Goal: Task Accomplishment & Management: Manage account settings

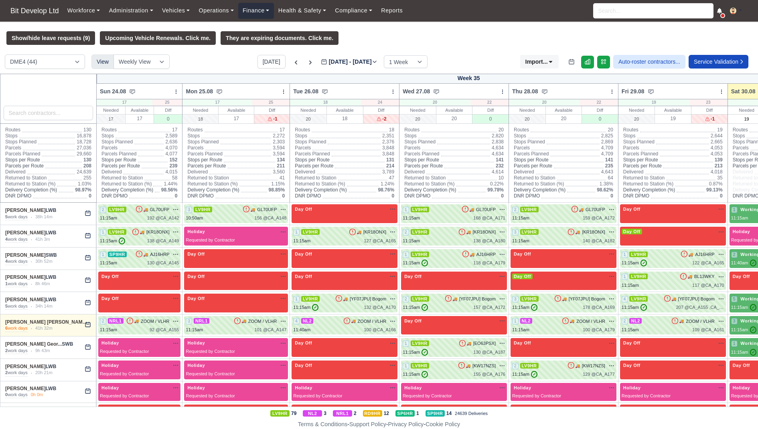
click at [254, 8] on link "Finance" at bounding box center [256, 11] width 36 height 16
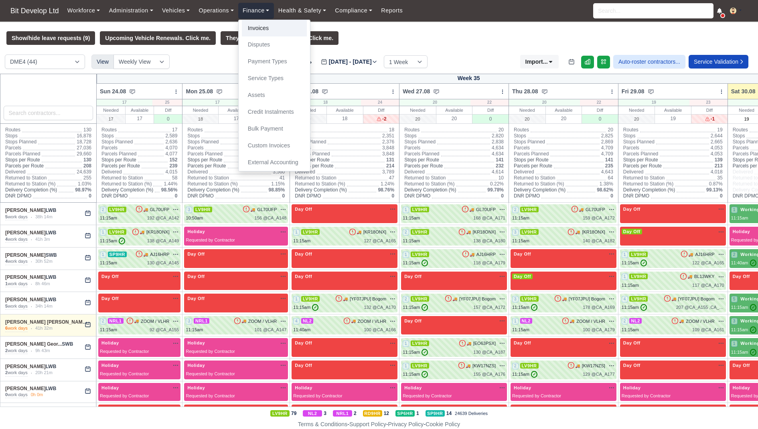
click at [257, 26] on link "Invoices" at bounding box center [274, 28] width 65 height 17
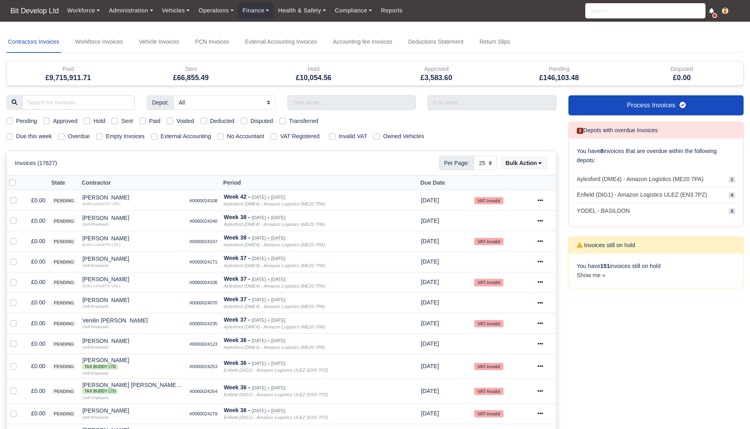
select select "25"
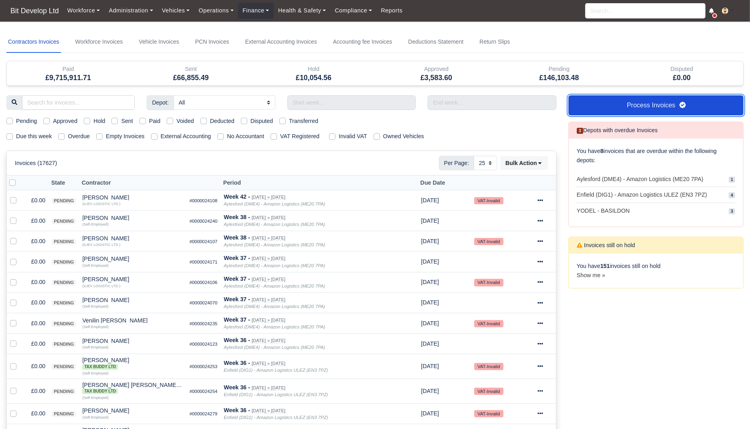
click at [626, 105] on link "Process Invoices" at bounding box center [656, 105] width 175 height 20
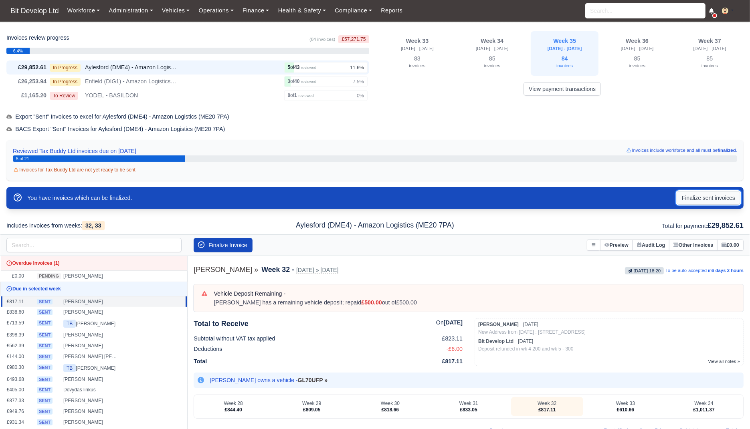
click at [685, 195] on button "Finalize sent invoices" at bounding box center [709, 198] width 64 height 14
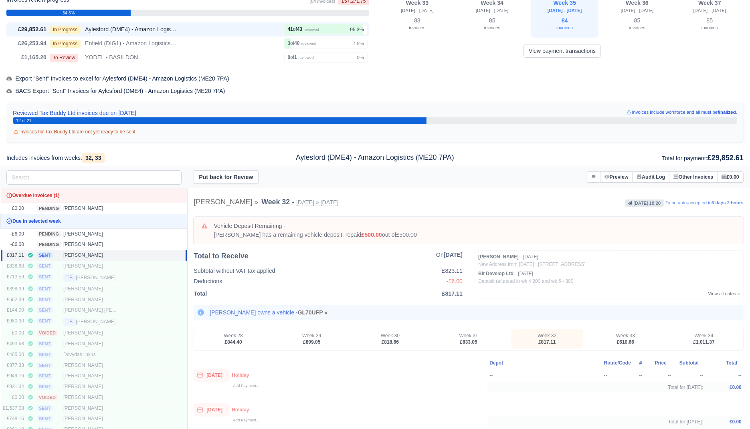
scroll to position [38, 0]
click at [108, 232] on div "[PERSON_NAME]" at bounding box center [91, 234] width 56 height 7
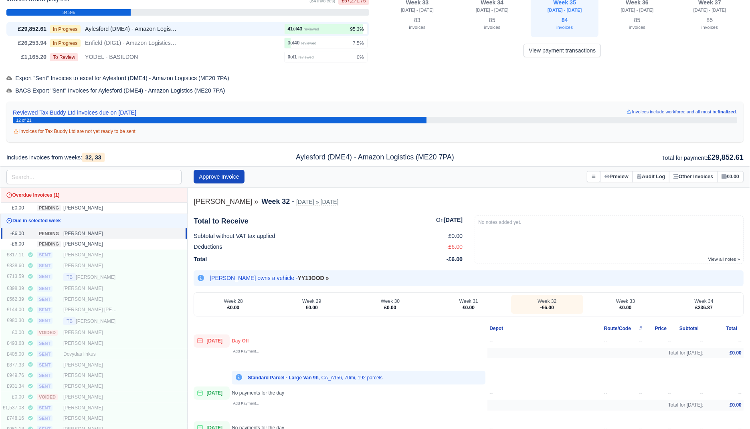
click at [584, 168] on div "Approve Invoice Put on Hold" at bounding box center [374, 177] width 749 height 22
click at [587, 172] on button at bounding box center [594, 177] width 14 height 12
click at [555, 200] on link "Void Invoice" at bounding box center [556, 207] width 90 height 14
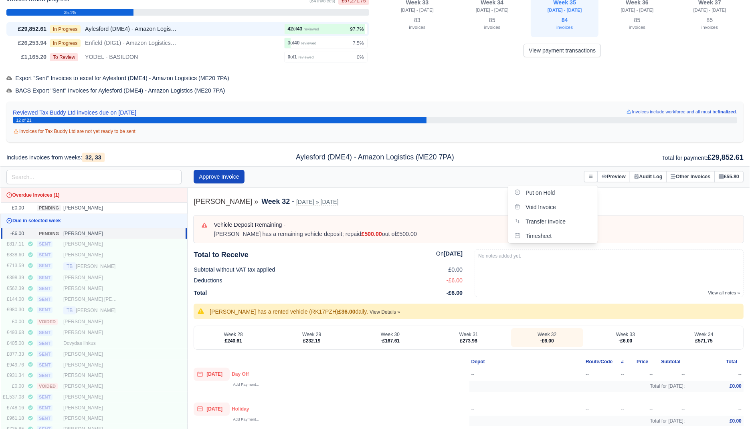
click at [116, 233] on div "Tommy Eastwood" at bounding box center [91, 234] width 56 height 7
click at [589, 175] on icon at bounding box center [591, 176] width 5 height 5
click at [555, 221] on link "Transfer Invoice" at bounding box center [553, 222] width 90 height 14
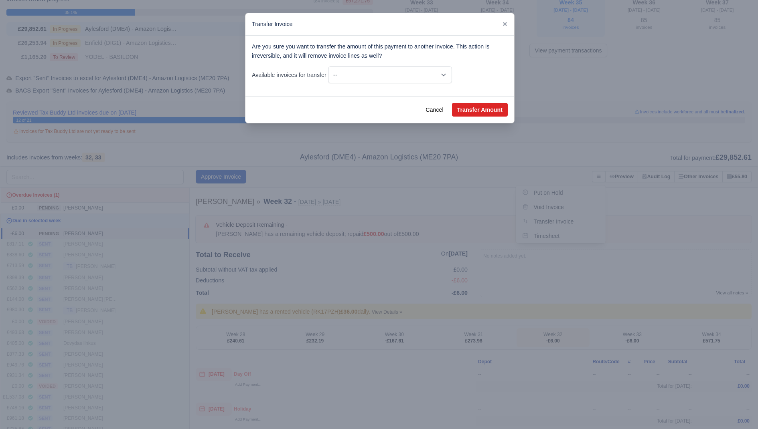
click at [406, 84] on div "Are you sure you want to transfer the amount of this payment to another invoice…" at bounding box center [379, 66] width 269 height 61
click at [408, 80] on select "-- -£6.00 - Wk #32 [Aug 03, 2025 - Aug 09, 2025] -£6.00 - Wk #33 [Aug 10, 2025 …" at bounding box center [390, 75] width 124 height 17
click at [330, 67] on select "-- -£6.00 - Wk #32 [Aug 03, 2025 - Aug 09, 2025] -£6.00 - Wk #33 [Aug 10, 2025 …" at bounding box center [390, 75] width 124 height 17
click at [474, 110] on button "Transfer Amount" at bounding box center [480, 110] width 56 height 14
select select "24034"
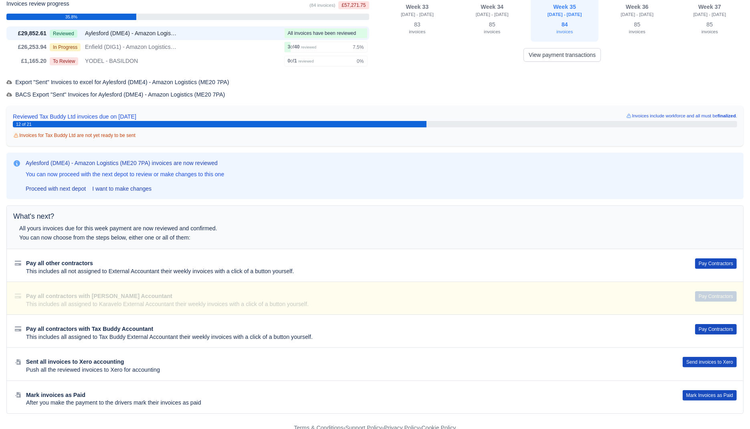
scroll to position [0, 0]
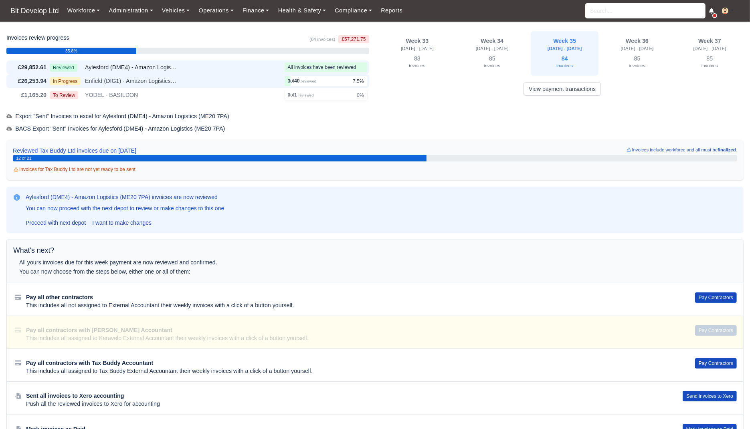
click at [239, 83] on div "In Progress Enfield (DIG1) - Amazon Logistics ULEZ (EN3 7PZ)" at bounding box center [165, 81] width 231 height 9
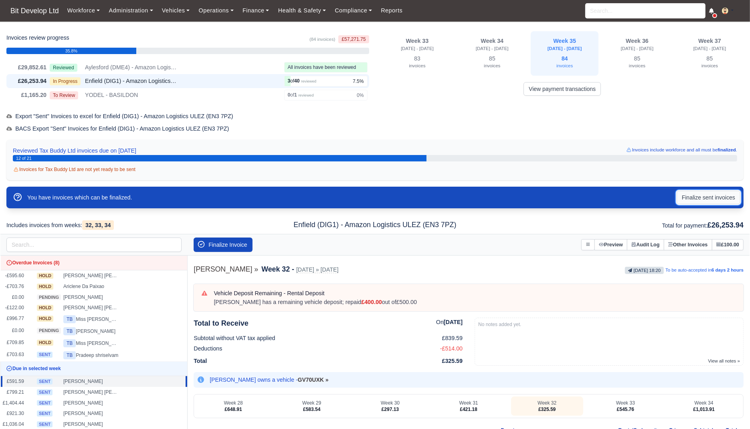
click at [709, 201] on button "Finalize sent invoices" at bounding box center [709, 198] width 64 height 14
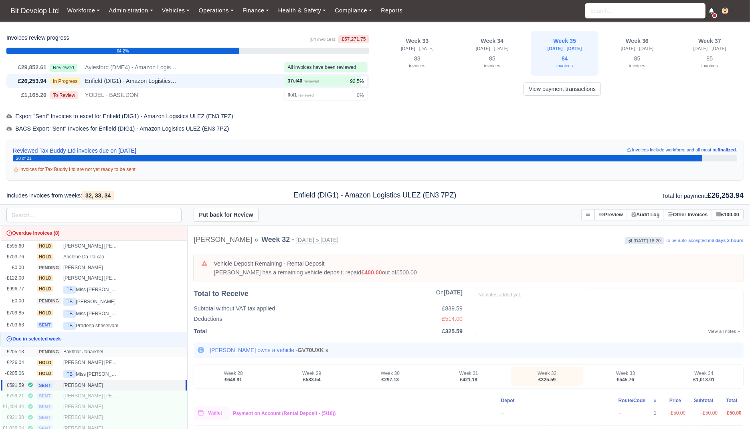
click at [141, 347] on td "Bakhtiar Jabarkhel" at bounding box center [124, 351] width 126 height 11
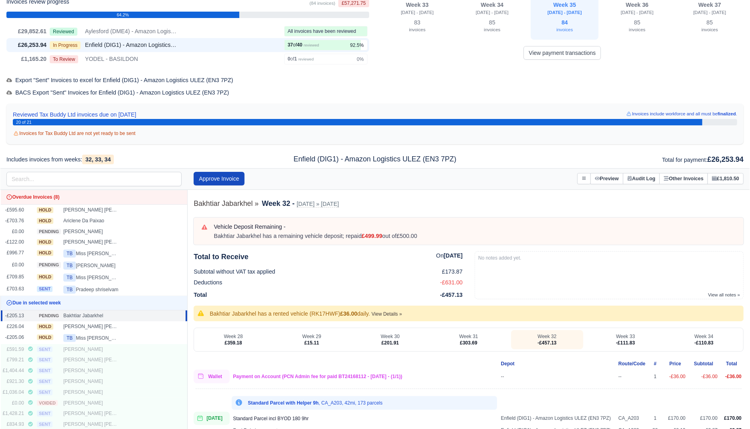
scroll to position [37, 0]
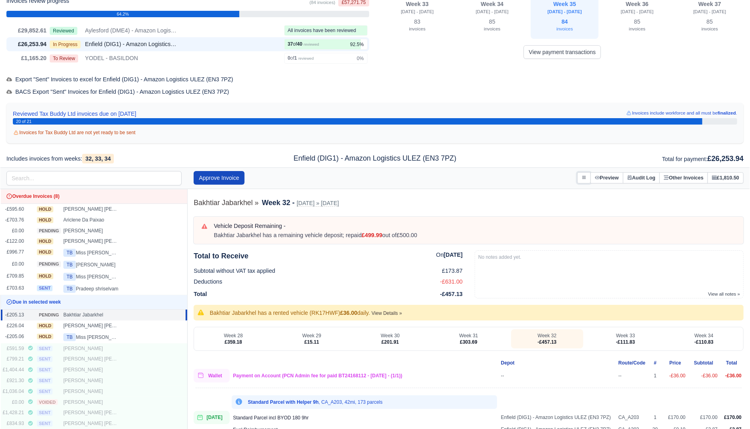
click at [577, 172] on button at bounding box center [584, 178] width 14 height 12
click at [538, 221] on link "Transfer Invoice" at bounding box center [546, 223] width 90 height 14
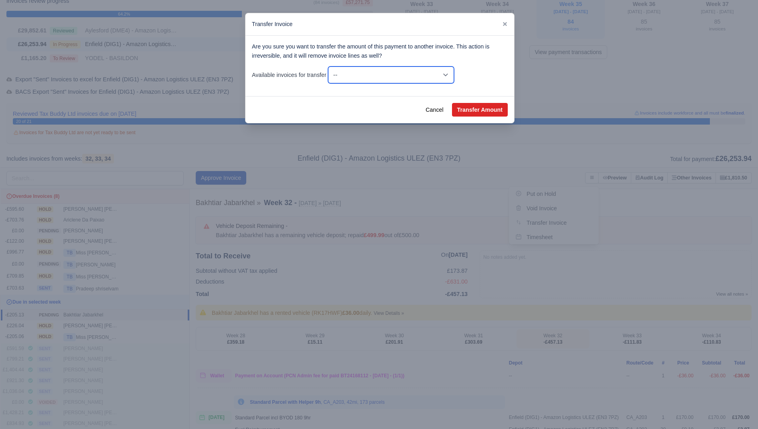
click at [395, 73] on select "-- £442.55 - Wk #3 [Jan 12, 2025 - Jan 18, 2025] £133.87 - Wk #4 [Jan 19, 2025 …" at bounding box center [391, 75] width 126 height 17
click at [330, 67] on select "-- £442.55 - Wk #3 [Jan 12, 2025 - Jan 18, 2025] £133.87 - Wk #4 [Jan 19, 2025 …" at bounding box center [391, 75] width 126 height 17
click at [466, 104] on button "Transfer Amount" at bounding box center [480, 110] width 56 height 14
select select "19687"
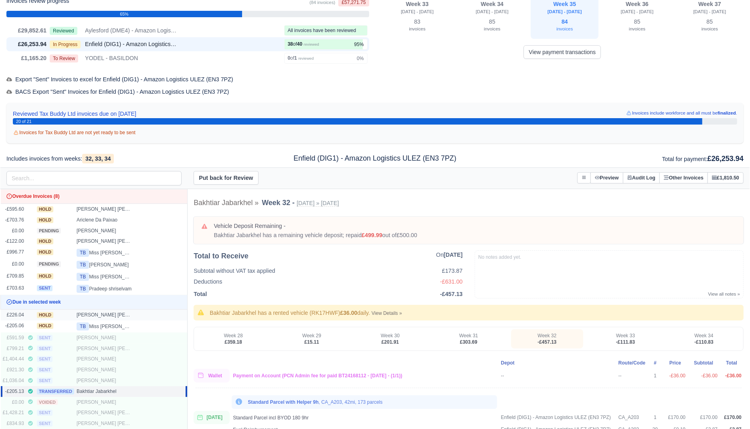
click at [95, 315] on div "Hugo Miguel Ascencao Andrade" at bounding box center [105, 315] width 56 height 7
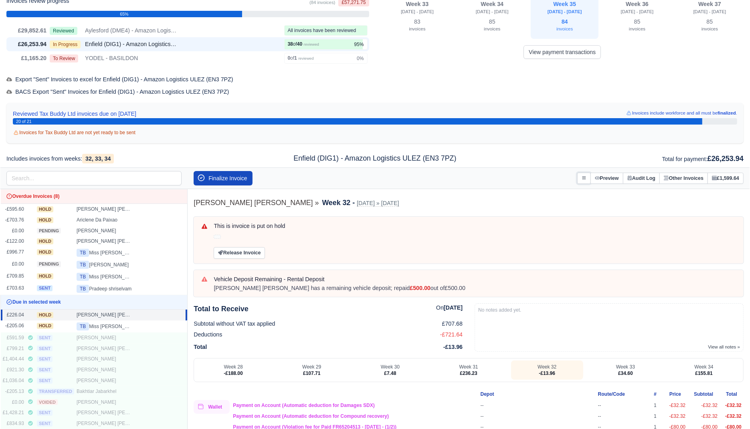
click at [582, 178] on icon at bounding box center [584, 178] width 5 height 5
click at [544, 163] on div "Total for payment: £26,253.94" at bounding box center [625, 158] width 250 height 11
click at [240, 176] on button "Finalize Invoice" at bounding box center [223, 178] width 59 height 14
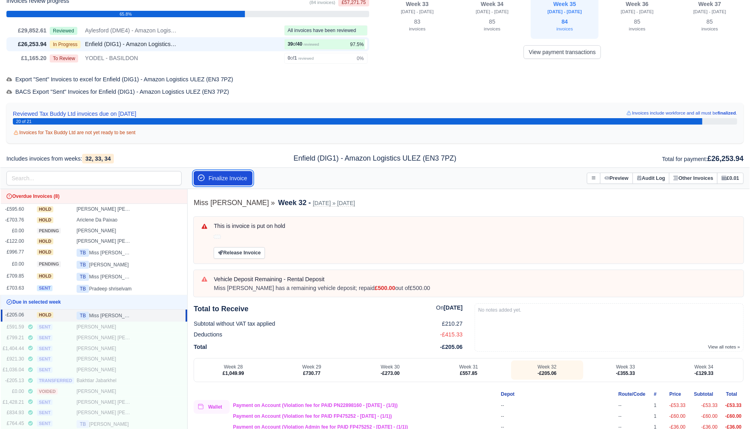
click at [242, 181] on button "Finalize Invoice" at bounding box center [223, 178] width 59 height 14
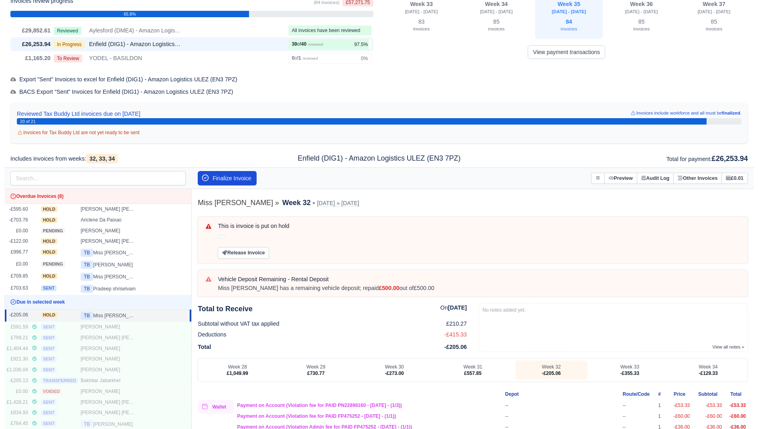
scroll to position [34, 0]
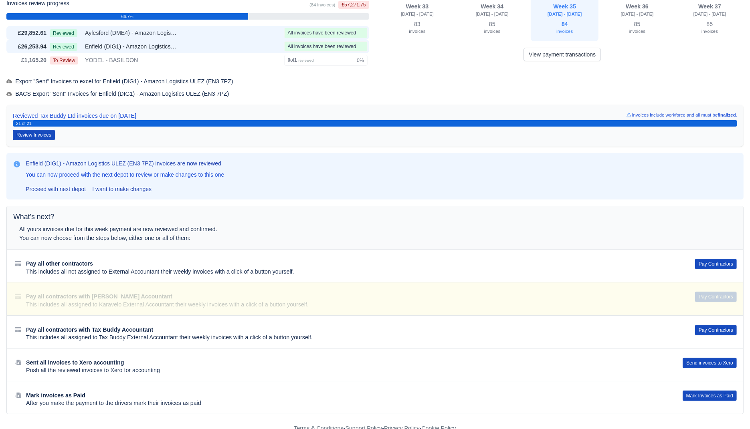
click at [245, 34] on div "Reviewed Aylesford (DME4) - Amazon Logistics (ME20 7PA)" at bounding box center [165, 32] width 231 height 9
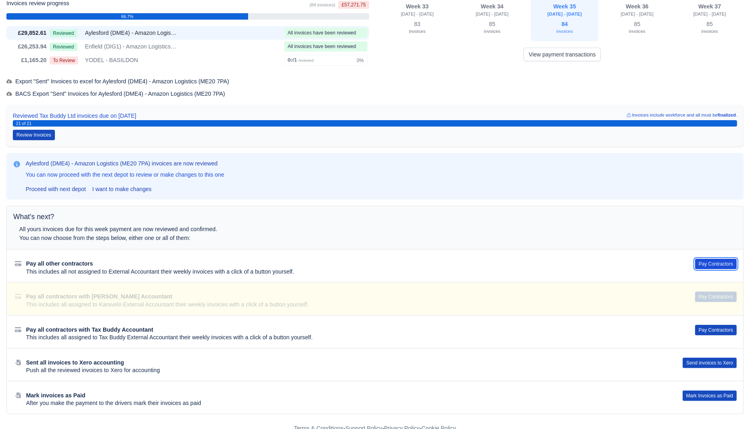
click at [724, 262] on button "Pay Contractors" at bounding box center [716, 264] width 42 height 10
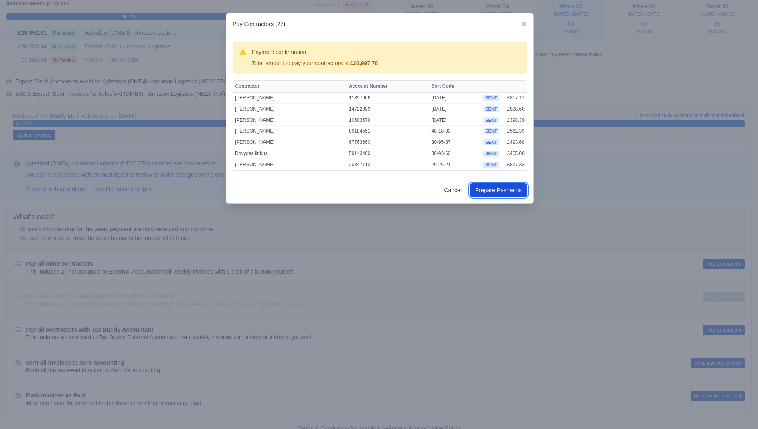
click at [510, 190] on button "Prepare Payments" at bounding box center [498, 191] width 57 height 14
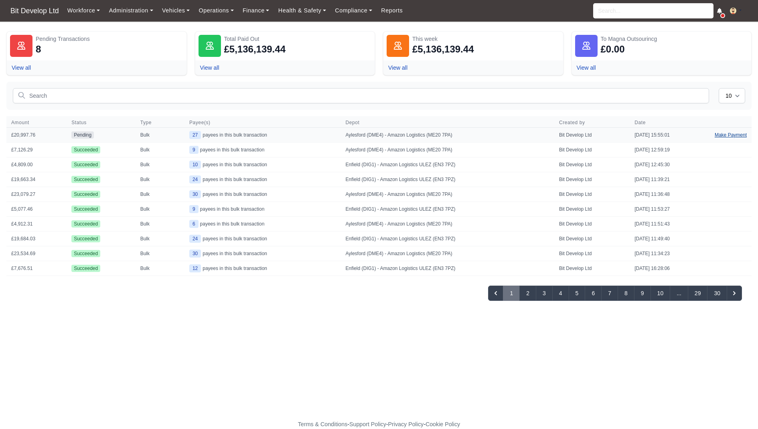
click at [729, 137] on link "Make Payment" at bounding box center [731, 135] width 42 height 14
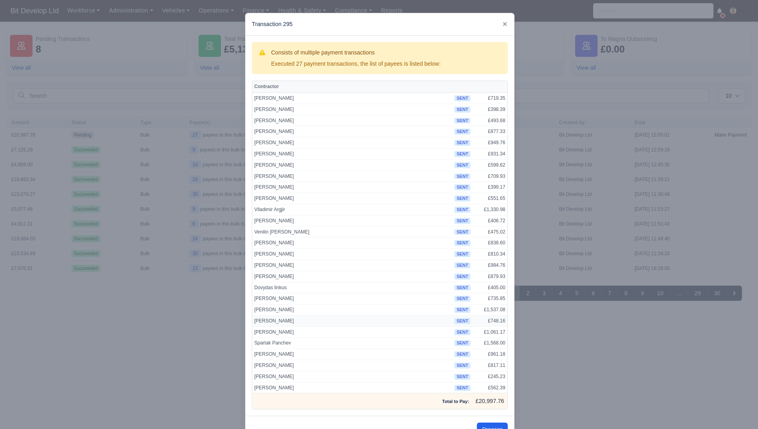
scroll to position [21, 0]
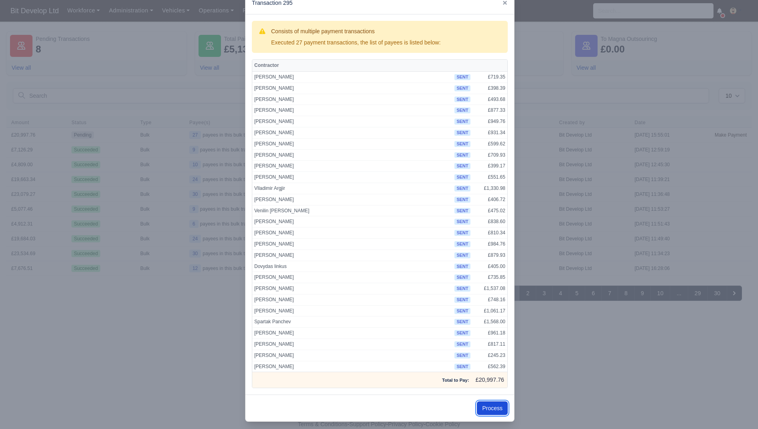
click at [494, 403] on button "Process" at bounding box center [492, 409] width 31 height 14
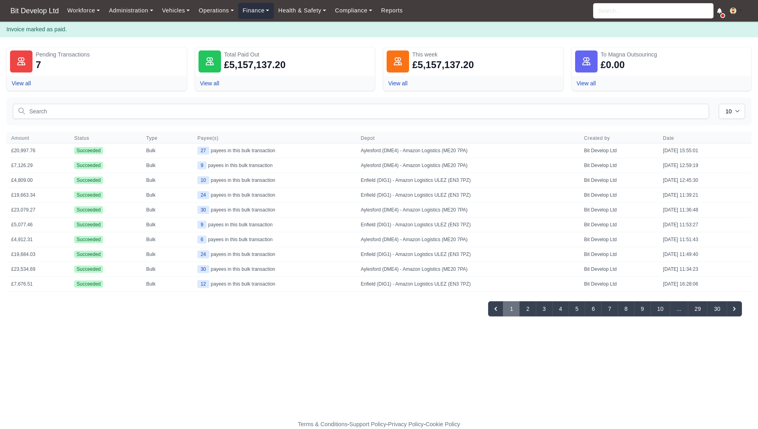
click at [259, 15] on link "Finance" at bounding box center [256, 11] width 36 height 16
click at [261, 32] on link "Invoices" at bounding box center [274, 28] width 65 height 17
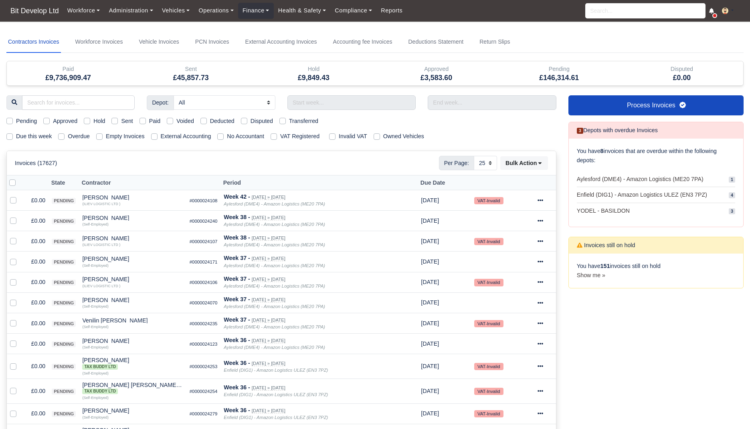
select select "25"
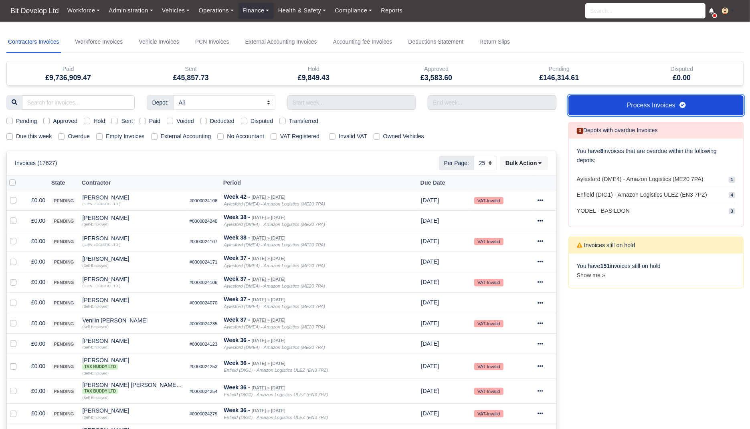
click at [602, 100] on link "Process Invoices" at bounding box center [656, 105] width 175 height 20
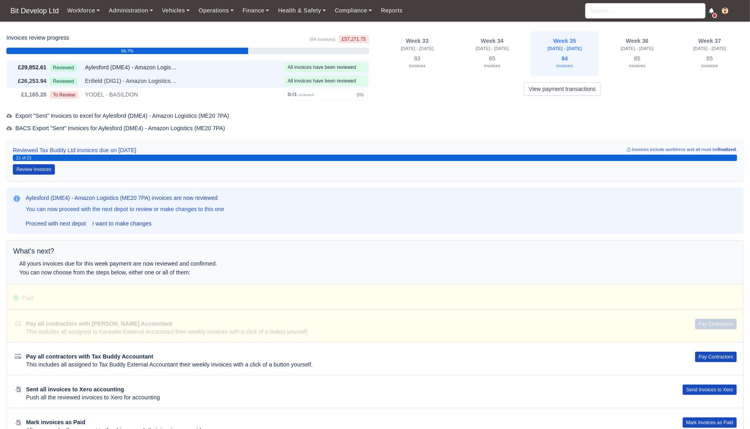
click at [239, 79] on div "Reviewed Enfield (DIG1) - Amazon Logistics ULEZ (EN3 7PZ)" at bounding box center [165, 81] width 231 height 9
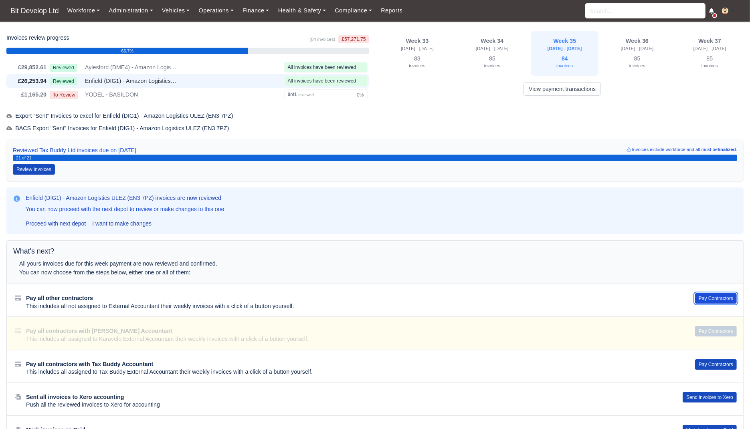
click at [718, 298] on button "Pay Contractors" at bounding box center [716, 299] width 42 height 10
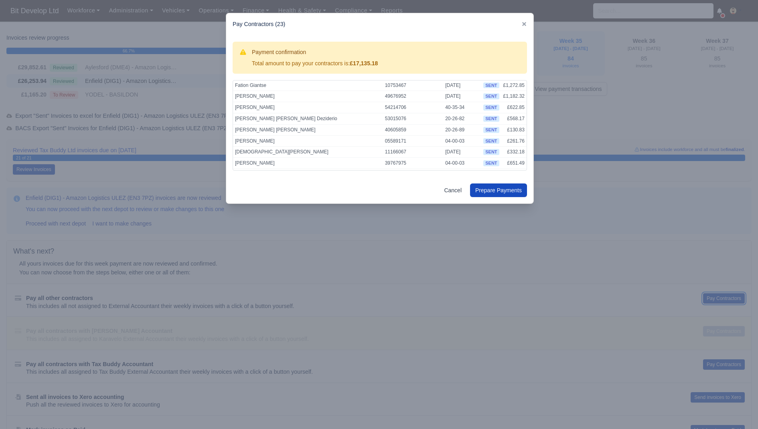
scroll to position [175, 0]
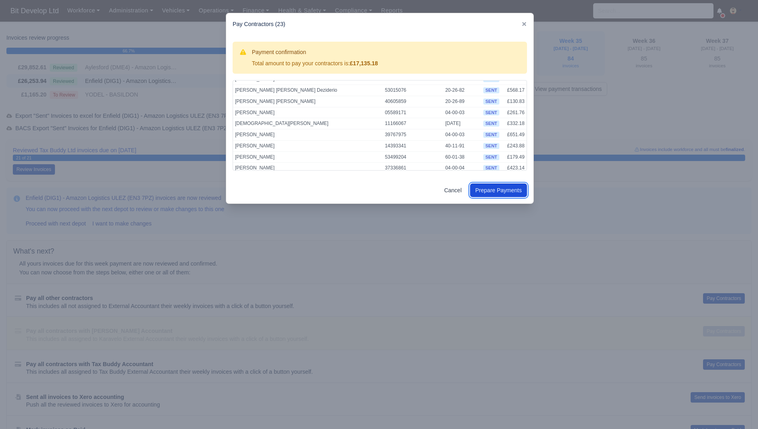
click at [499, 188] on button "Prepare Payments" at bounding box center [498, 191] width 57 height 14
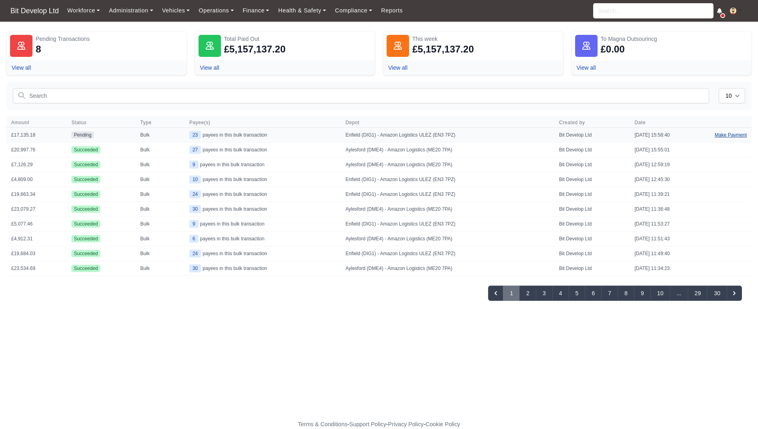
click at [726, 135] on link "Make Payment" at bounding box center [731, 135] width 42 height 14
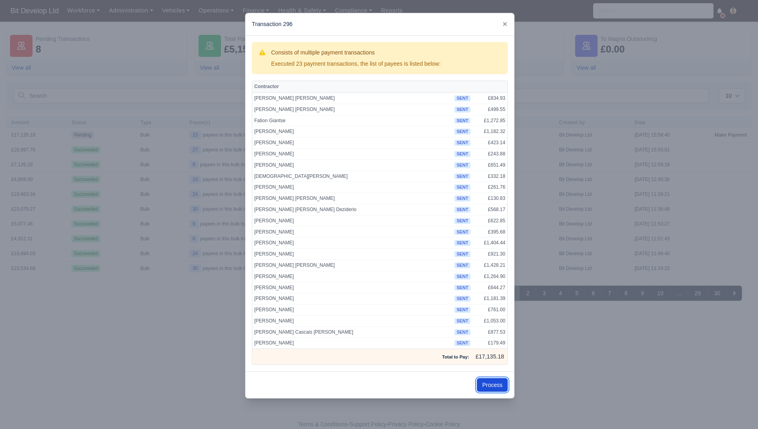
click at [490, 380] on button "Process" at bounding box center [492, 386] width 31 height 14
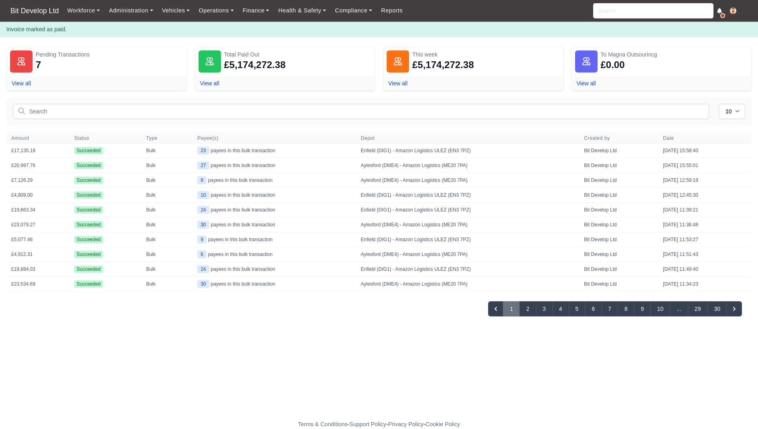
click at [257, 22] on nav "Bit Develop Ltd Workforce Manpower Expiring Documents Leave Requests Daily Atte…" at bounding box center [379, 11] width 758 height 22
click at [254, 9] on link "Finance" at bounding box center [256, 11] width 36 height 16
click at [254, 28] on link "Invoices" at bounding box center [274, 28] width 65 height 17
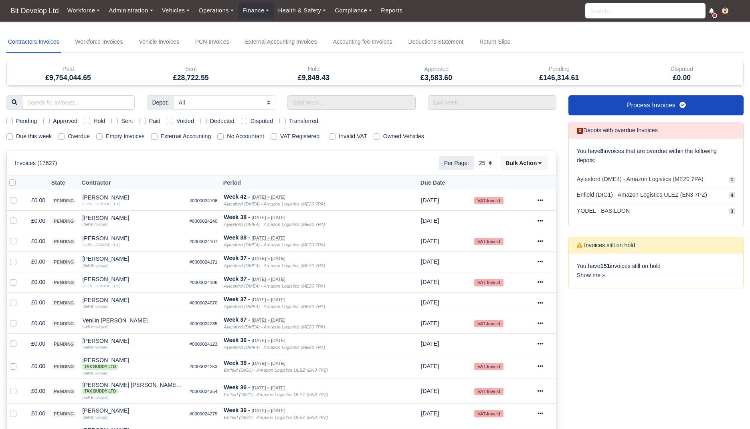
select select "25"
click at [36, 136] on label "Due this week" at bounding box center [34, 136] width 36 height 9
click at [13, 136] on input "Due this week" at bounding box center [9, 135] width 6 height 6
checkbox input "true"
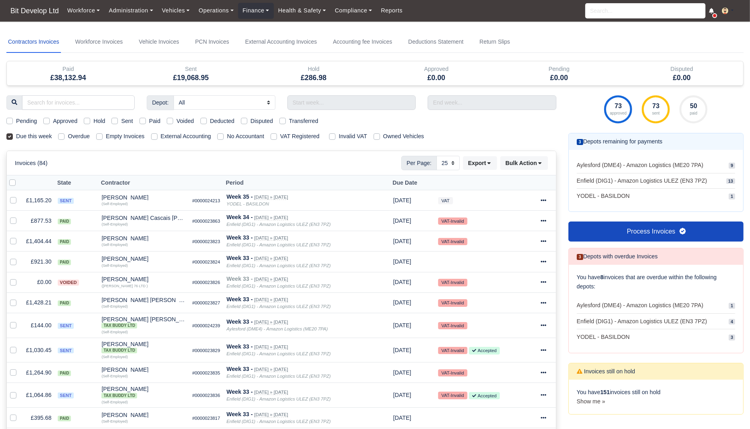
click at [125, 121] on label "Sent" at bounding box center [127, 121] width 12 height 9
click at [118, 121] on input "Sent" at bounding box center [114, 120] width 6 height 6
checkbox input "true"
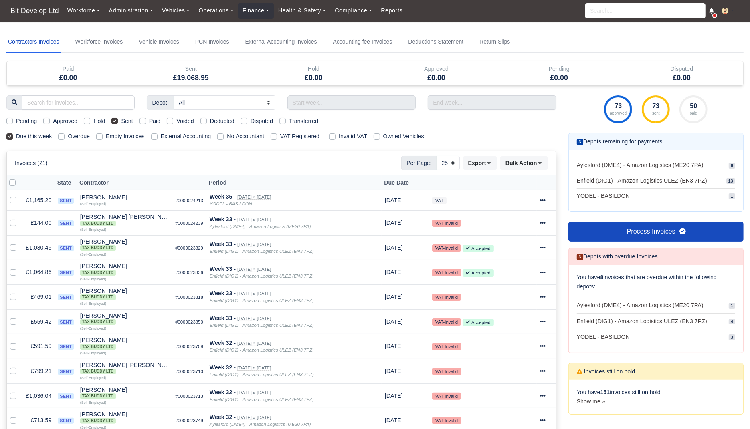
click at [202, 134] on label "External Accounting" at bounding box center [186, 136] width 51 height 9
click at [158, 134] on input "External Accounting" at bounding box center [154, 135] width 6 height 6
checkbox input "true"
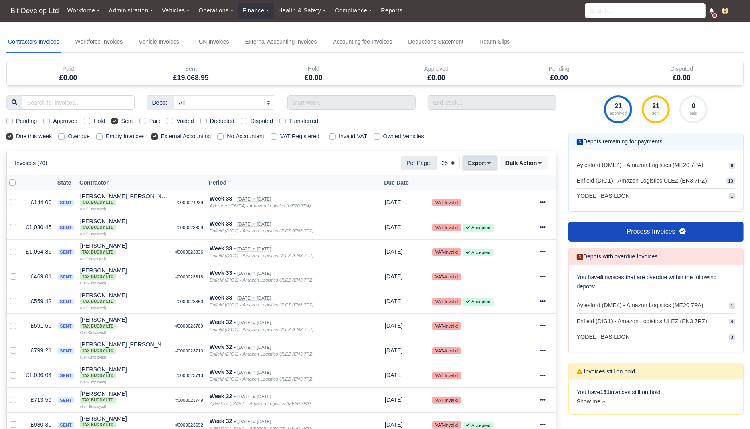
click at [477, 162] on button "Export" at bounding box center [480, 163] width 34 height 14
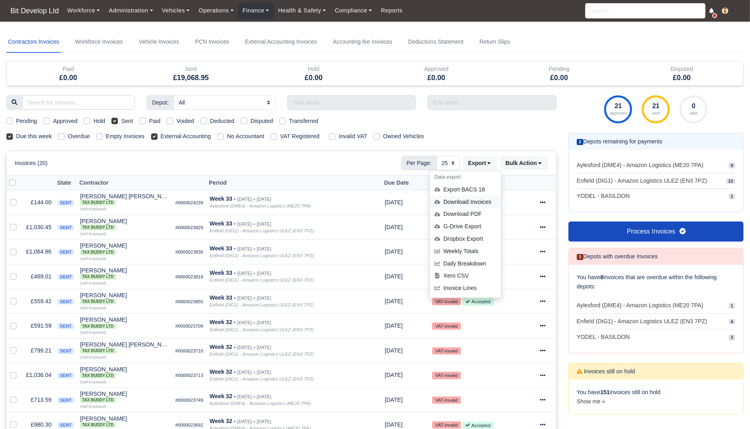
click at [470, 204] on div "Download Invoices" at bounding box center [465, 202] width 71 height 12
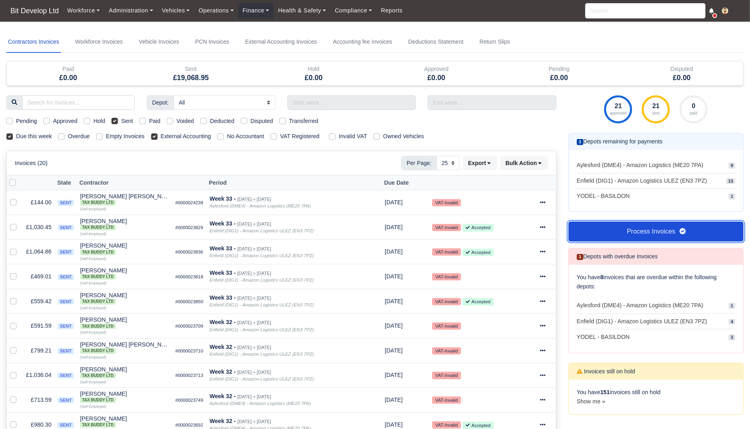
click at [645, 231] on link "Process Invoices" at bounding box center [656, 232] width 175 height 20
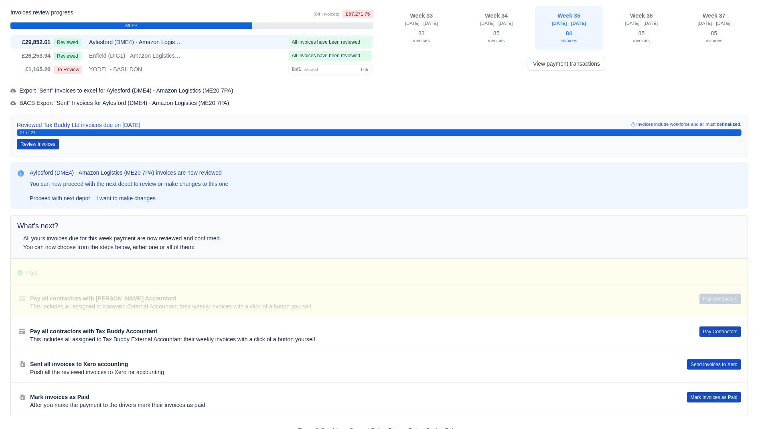
scroll to position [27, 0]
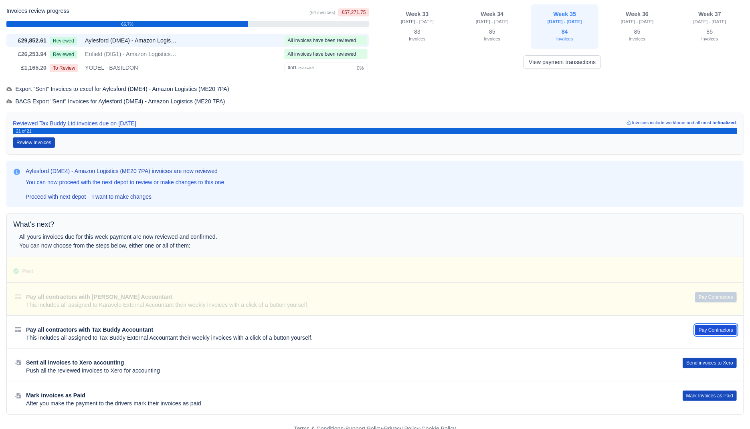
click at [711, 325] on button "Pay Contractors" at bounding box center [716, 330] width 42 height 10
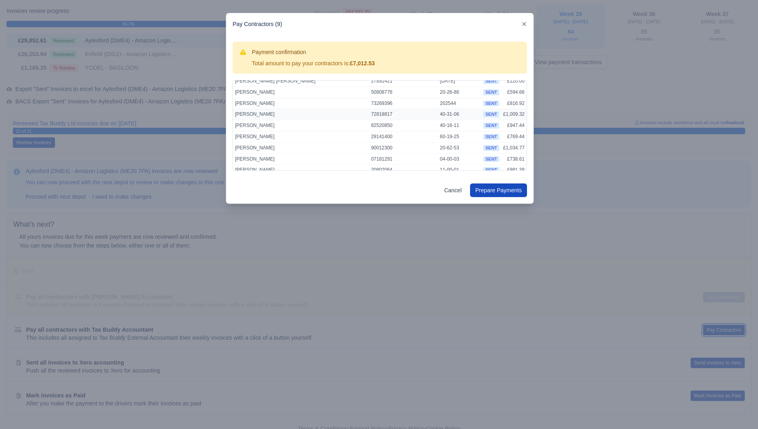
scroll to position [21, 0]
click at [506, 188] on button "Prepare Payments" at bounding box center [498, 191] width 57 height 14
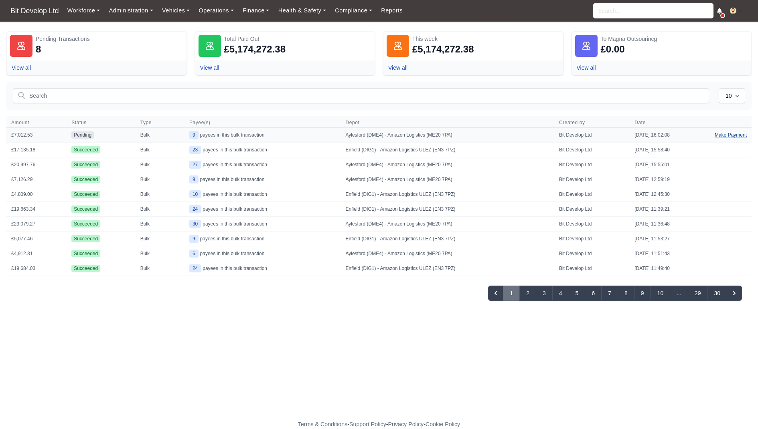
click at [734, 134] on link "Make Payment" at bounding box center [731, 135] width 42 height 14
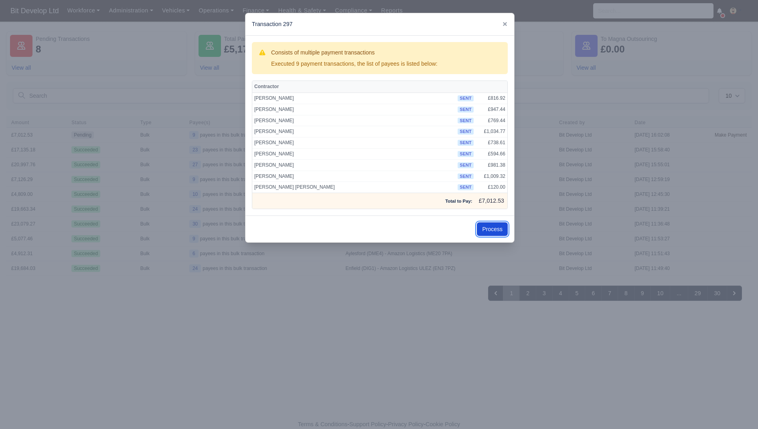
click at [498, 227] on button "Process" at bounding box center [492, 230] width 31 height 14
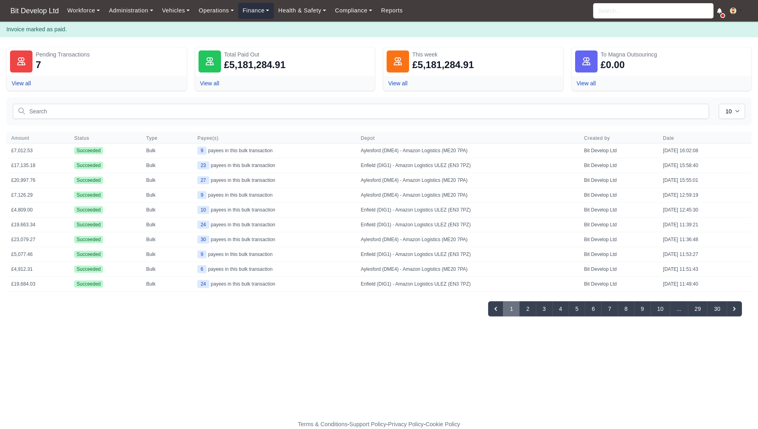
click at [261, 10] on link "Finance" at bounding box center [256, 11] width 36 height 16
click at [263, 26] on link "Invoices" at bounding box center [274, 28] width 65 height 17
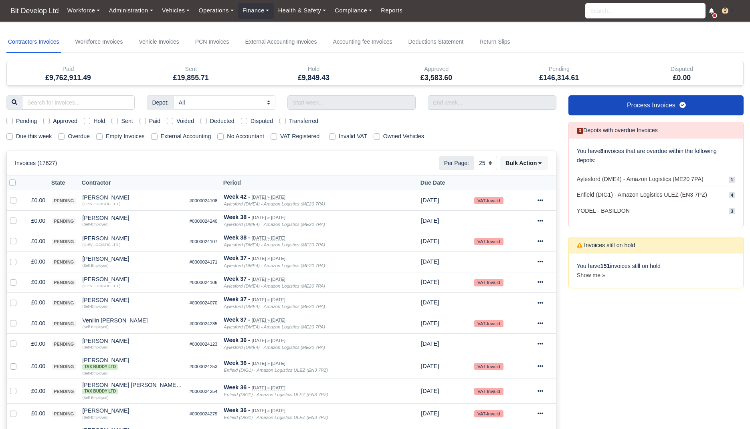
select select "25"
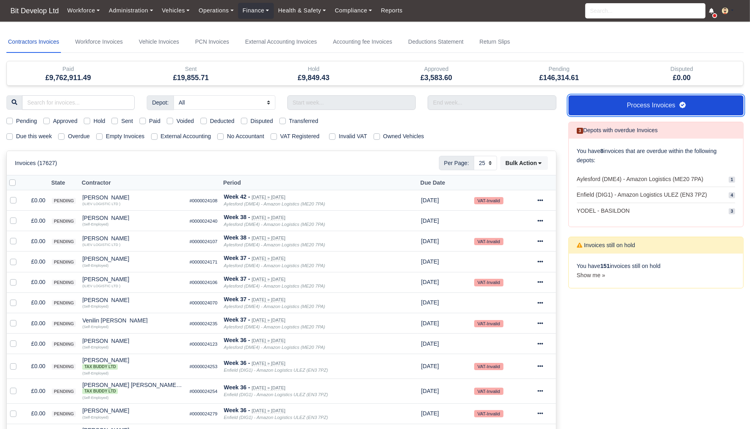
click at [625, 100] on link "Process Invoices" at bounding box center [656, 105] width 175 height 20
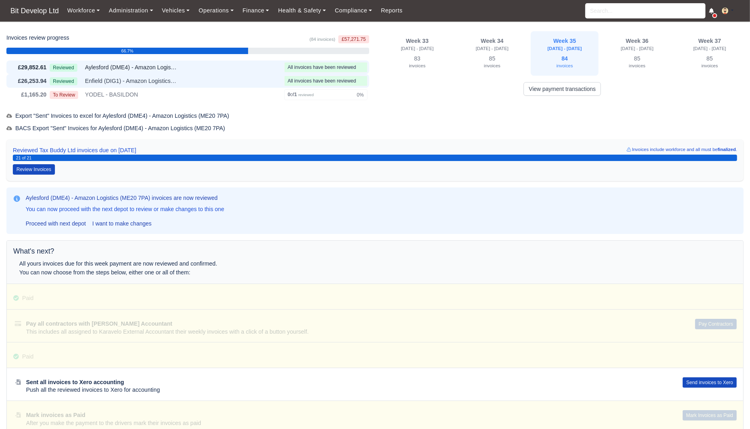
click at [121, 81] on span "Enfield (DIG1) - Amazon Logistics ULEZ (EN3 7PZ)" at bounding box center [131, 81] width 92 height 9
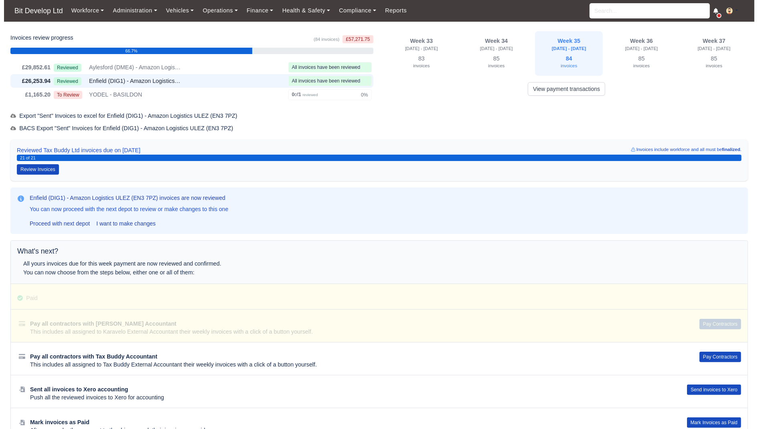
scroll to position [27, 0]
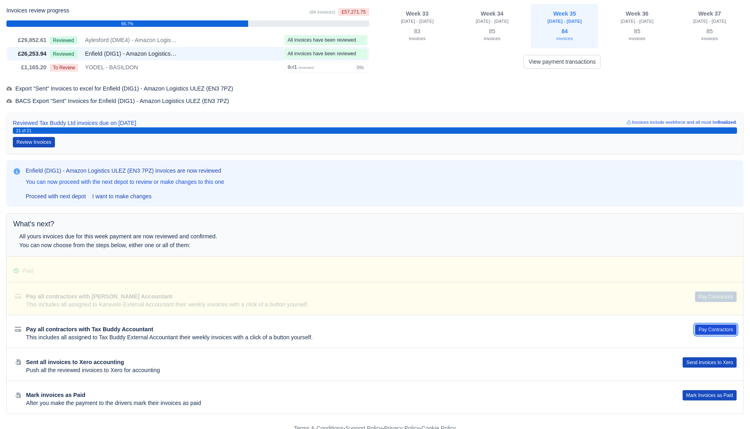
click at [717, 325] on button "Pay Contractors" at bounding box center [716, 330] width 42 height 10
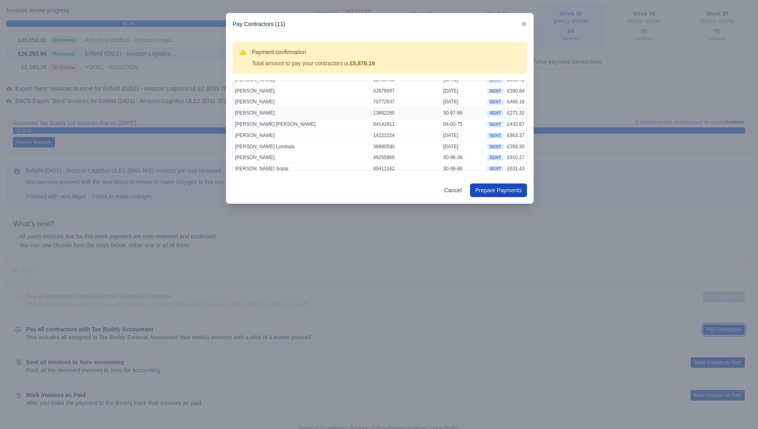
scroll to position [43, 0]
click at [503, 188] on button "Prepare Payments" at bounding box center [498, 191] width 57 height 14
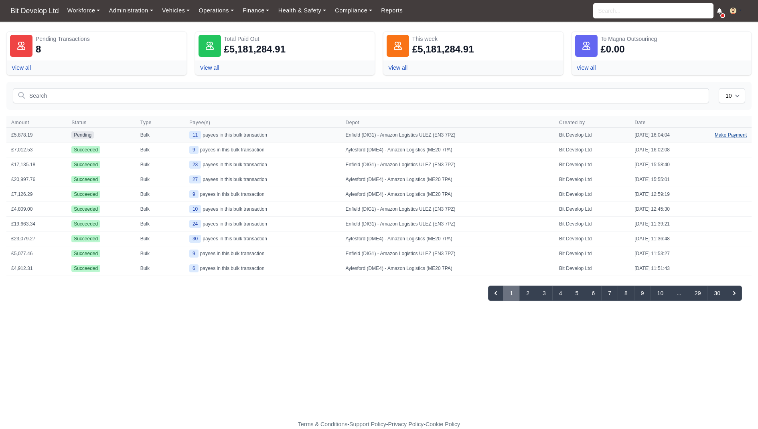
click at [735, 133] on link "Make Payment" at bounding box center [731, 135] width 42 height 14
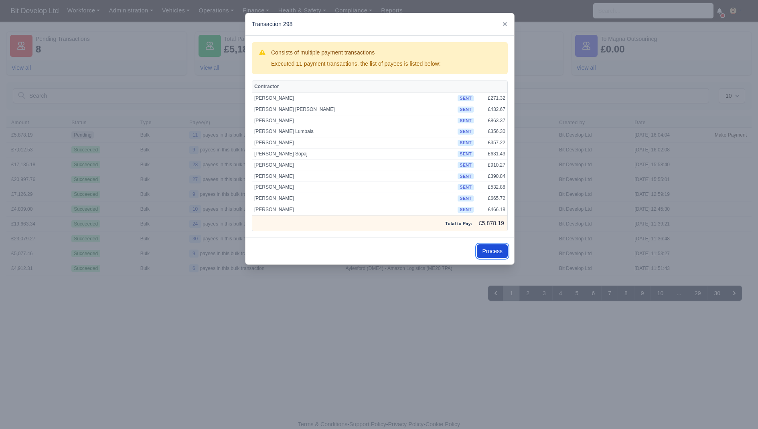
click at [500, 247] on button "Process" at bounding box center [492, 252] width 31 height 14
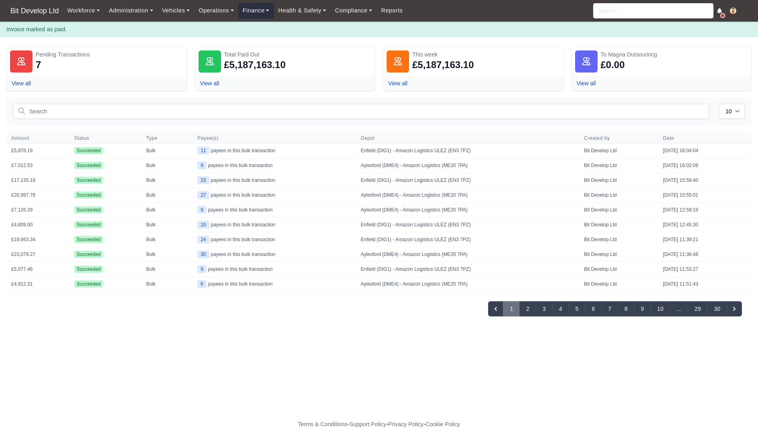
click at [263, 13] on link "Finance" at bounding box center [256, 11] width 36 height 16
click at [263, 26] on link "Invoices" at bounding box center [274, 28] width 65 height 17
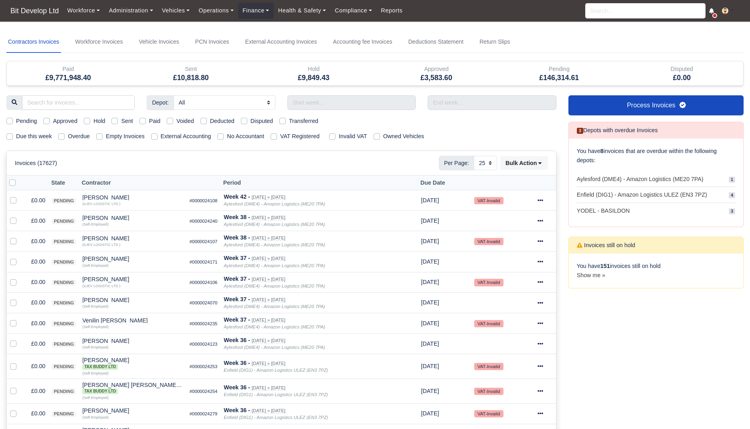
select select "25"
click at [114, 24] on body "Bit Develop Ltd Workforce Manpower Expiring Documents Leave Requests Daily Atte…" at bounding box center [375, 214] width 750 height 429
click at [109, 36] on link "Workforce Invoices" at bounding box center [99, 42] width 51 height 22
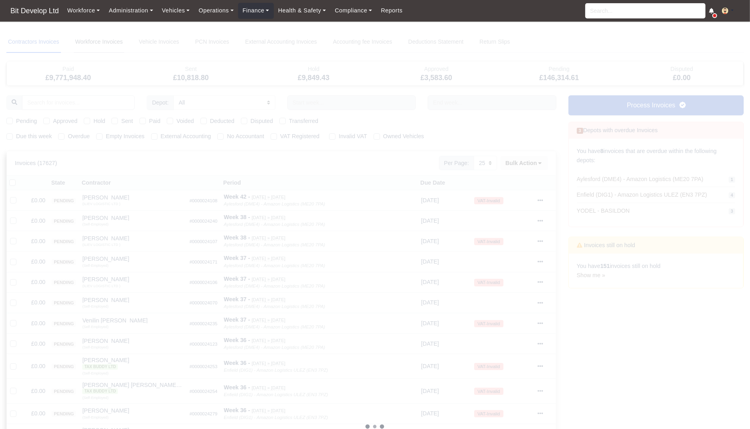
select select
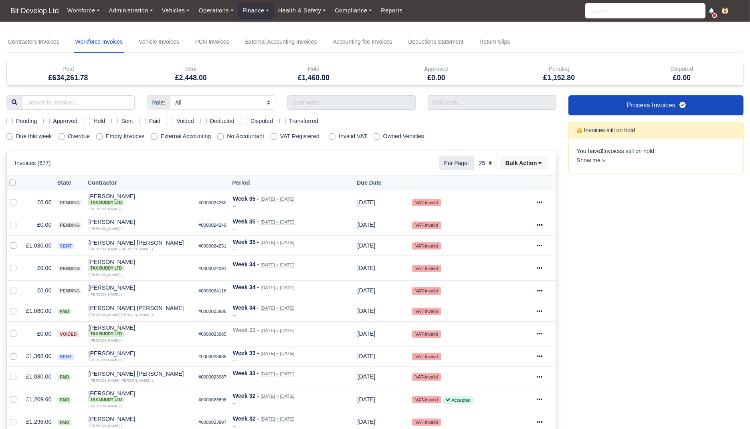
click at [37, 135] on label "Due this week" at bounding box center [34, 136] width 36 height 9
click at [13, 135] on input "Due this week" at bounding box center [9, 135] width 6 height 6
checkbox input "true"
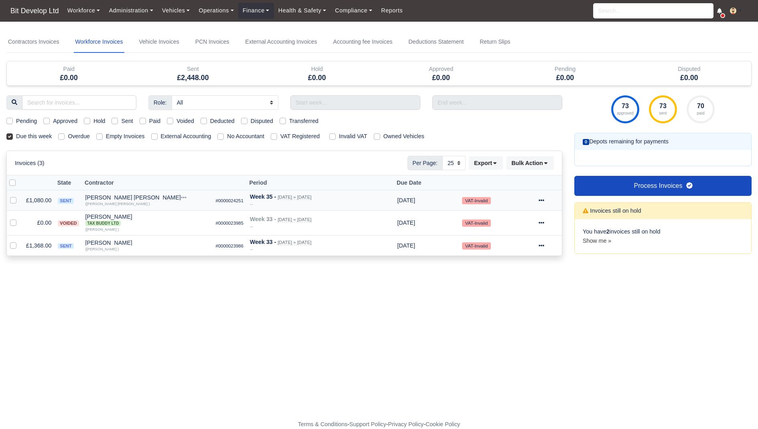
click at [32, 198] on td "£1,080.00" at bounding box center [39, 200] width 32 height 20
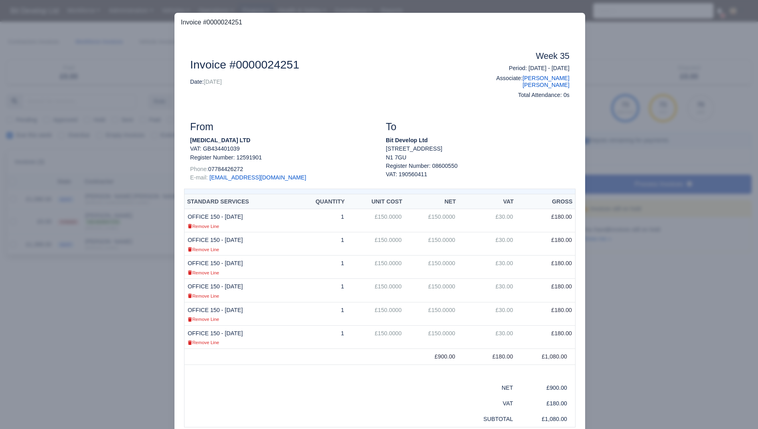
click at [32, 195] on div at bounding box center [379, 214] width 758 height 429
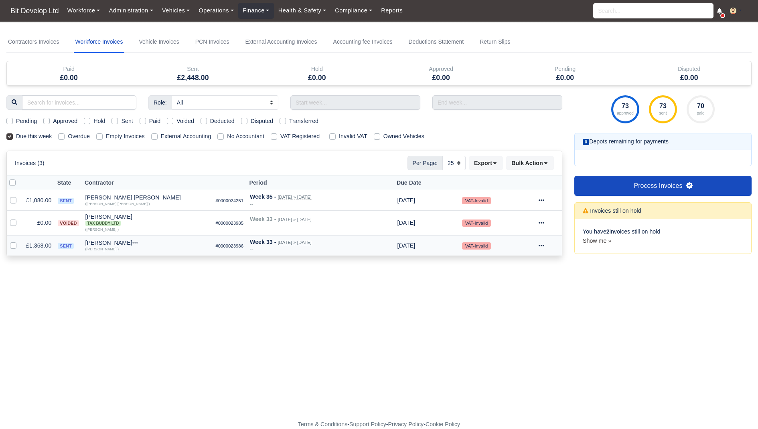
click at [35, 246] on td "£1,368.00" at bounding box center [39, 245] width 32 height 20
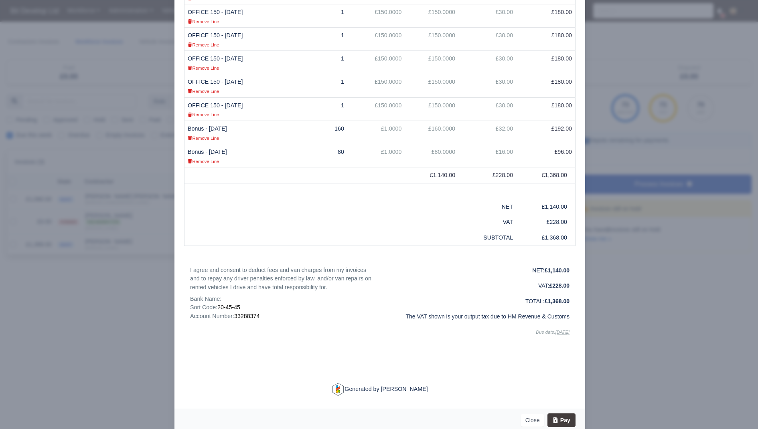
scroll to position [241, 0]
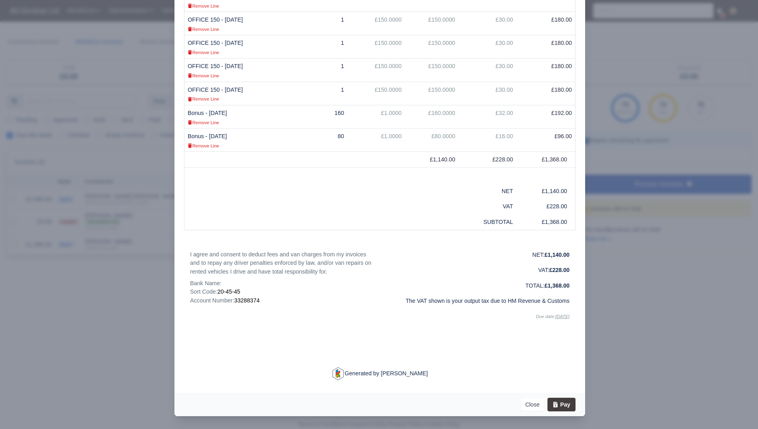
click at [707, 267] on div at bounding box center [379, 214] width 758 height 429
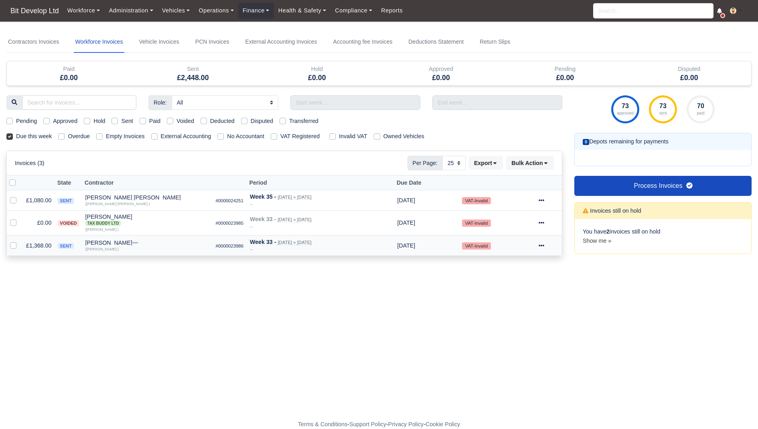
click at [20, 241] on label at bounding box center [20, 241] width 0 height 0
click at [12, 243] on input "checkbox" at bounding box center [13, 244] width 6 height 6
checkbox input "true"
click at [20, 196] on label at bounding box center [20, 196] width 0 height 0
click at [12, 201] on input "checkbox" at bounding box center [13, 199] width 6 height 6
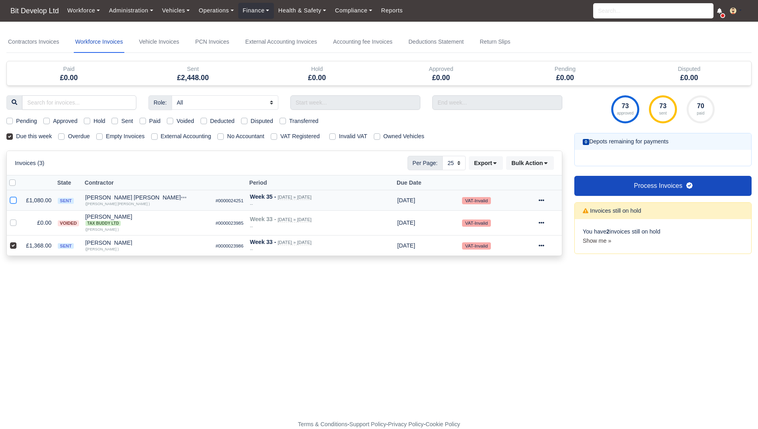
checkbox input "true"
click at [46, 195] on td "£1,080.00" at bounding box center [39, 200] width 32 height 20
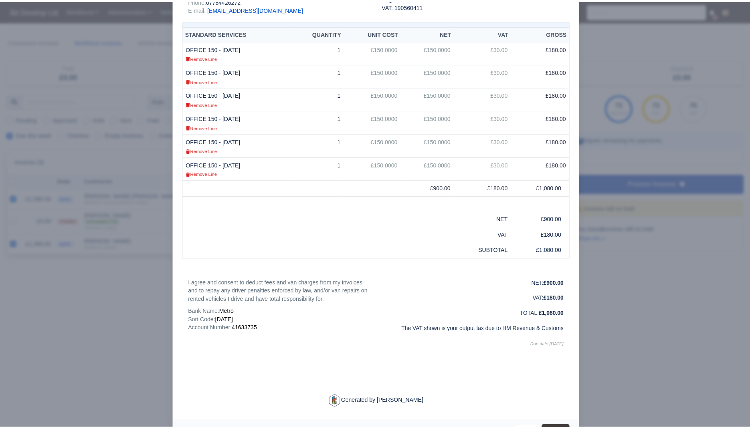
scroll to position [202, 0]
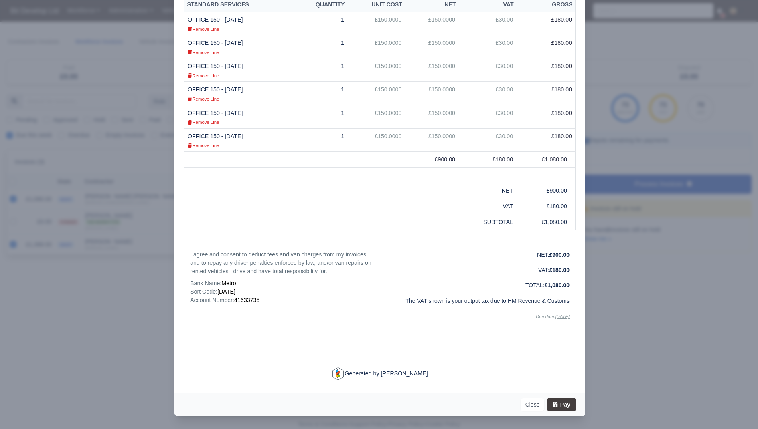
click at [126, 275] on div at bounding box center [379, 214] width 758 height 429
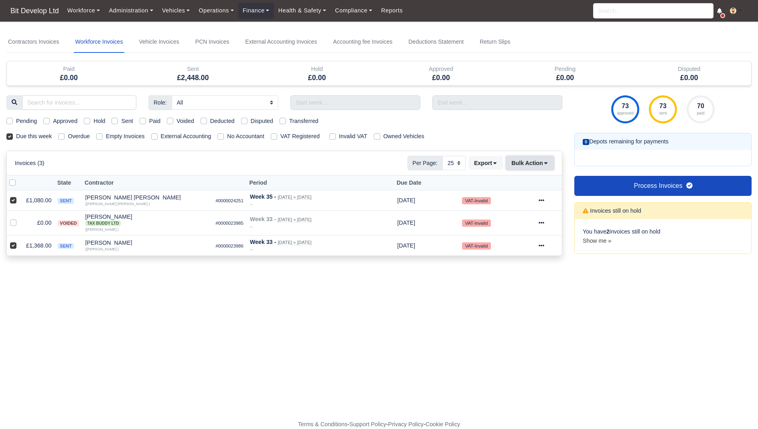
click at [549, 165] on button "Bulk Action" at bounding box center [530, 163] width 48 height 14
click at [512, 238] on div "Pay" at bounding box center [518, 239] width 71 height 12
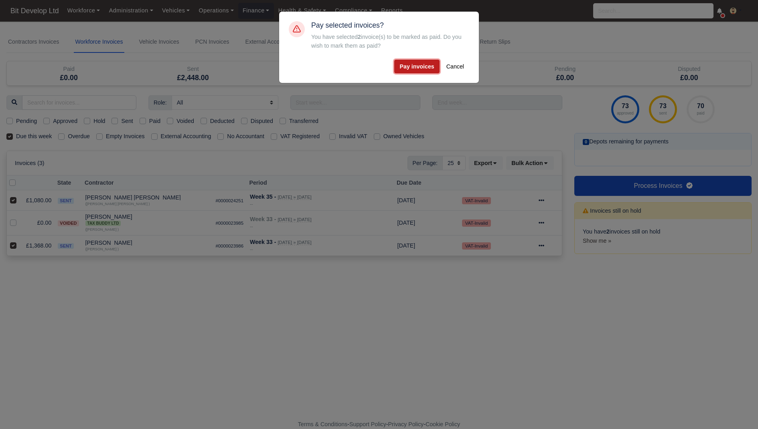
click at [421, 69] on button "Pay invoices" at bounding box center [416, 67] width 45 height 14
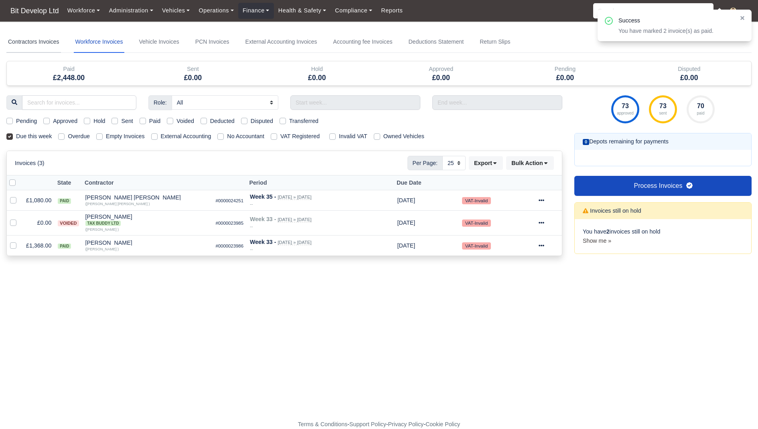
click at [61, 40] on link "Contractors Invoices" at bounding box center [33, 42] width 55 height 22
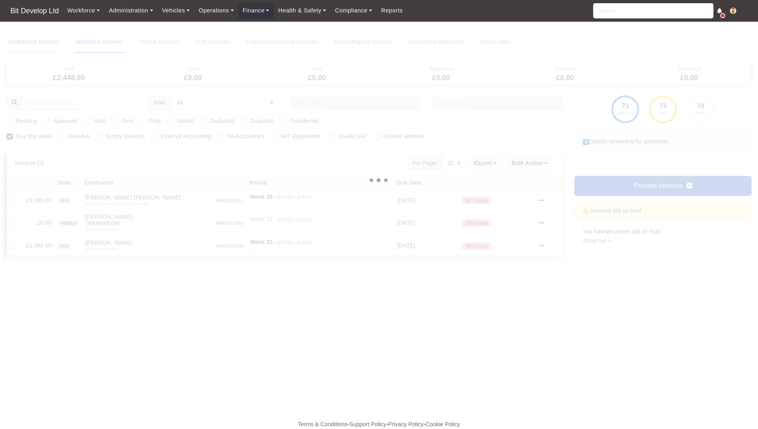
select select
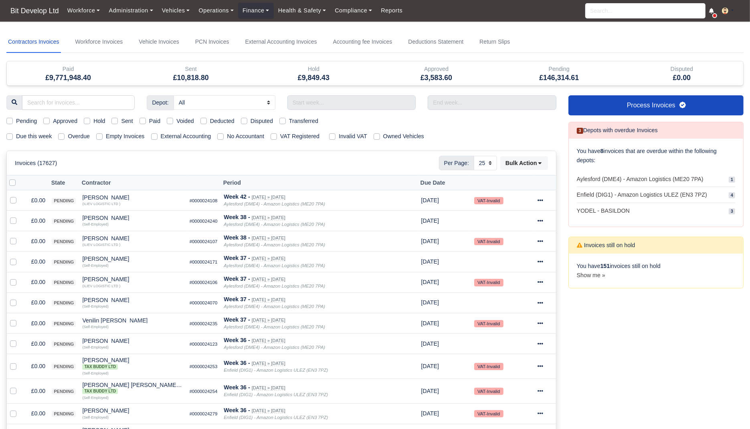
click at [26, 134] on label "Due this week" at bounding box center [34, 136] width 36 height 9
click at [13, 134] on input "Due this week" at bounding box center [9, 135] width 6 height 6
checkbox input "true"
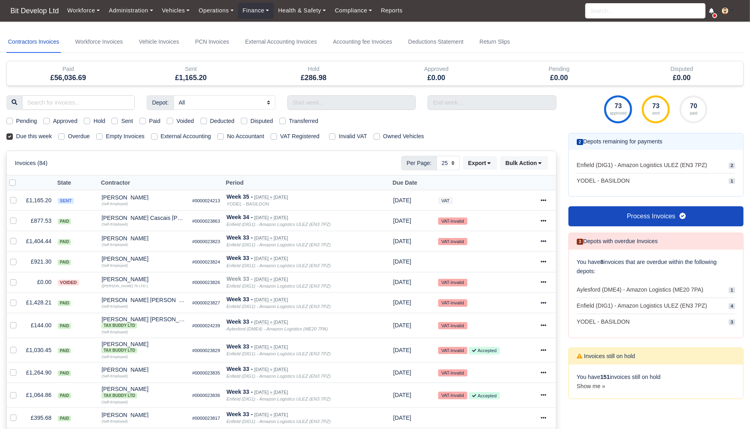
click at [131, 120] on label "Sent" at bounding box center [127, 121] width 12 height 9
click at [118, 120] on input "Sent" at bounding box center [114, 120] width 6 height 6
checkbox input "true"
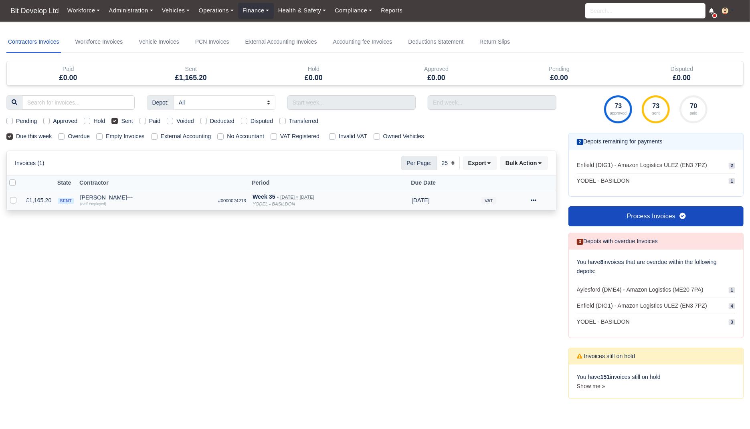
click at [536, 200] on icon at bounding box center [534, 201] width 6 height 6
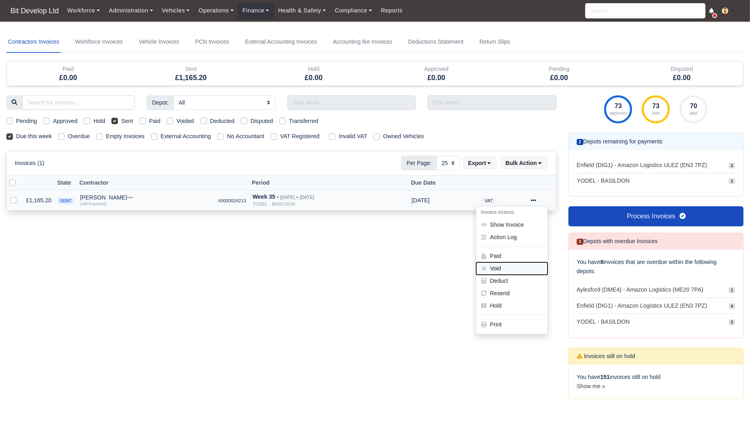
click at [509, 267] on button "Void" at bounding box center [511, 269] width 71 height 12
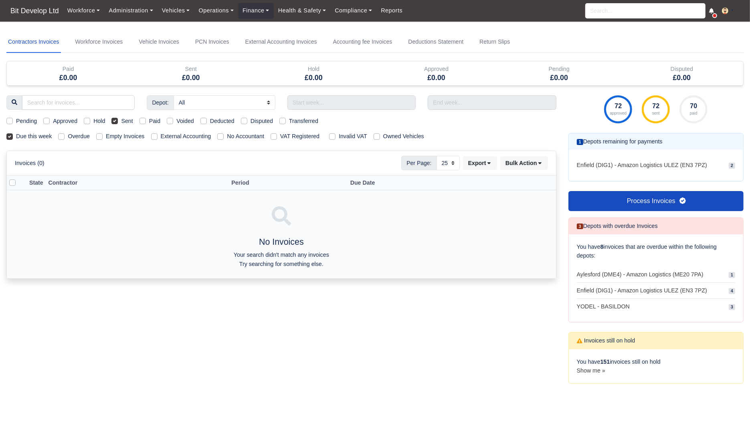
click at [559, 117] on div "Pending Approved Hold Sent Paid Voided Deducted Disputed Transferred" at bounding box center [281, 121] width 562 height 9
